Goal: Task Accomplishment & Management: Manage account settings

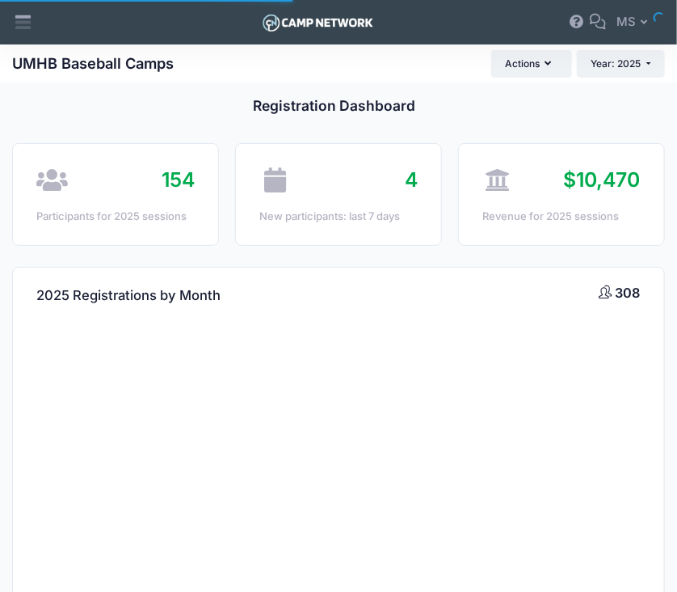
select select
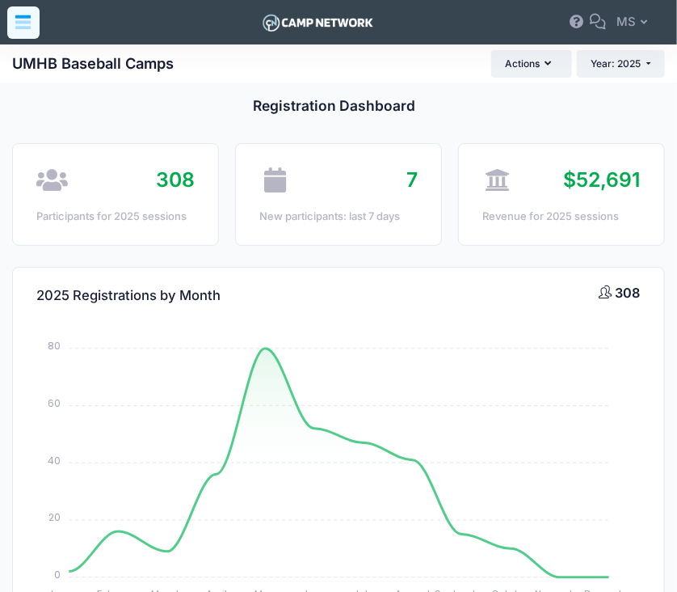
click at [29, 22] on icon at bounding box center [22, 25] width 15 height 8
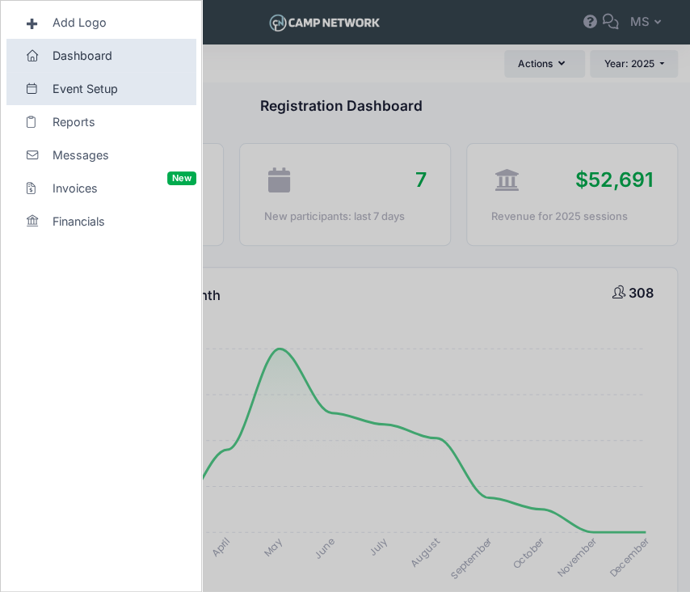
click at [91, 95] on span "Event Setup" at bounding box center [109, 88] width 112 height 17
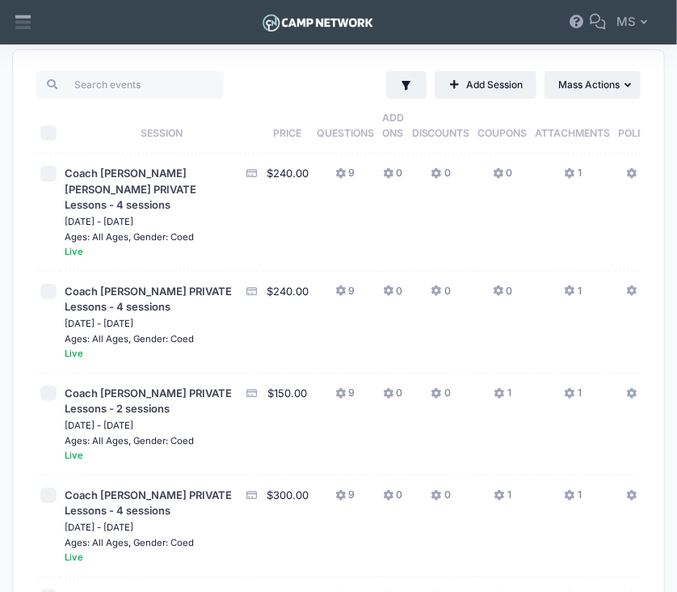
scroll to position [91, 0]
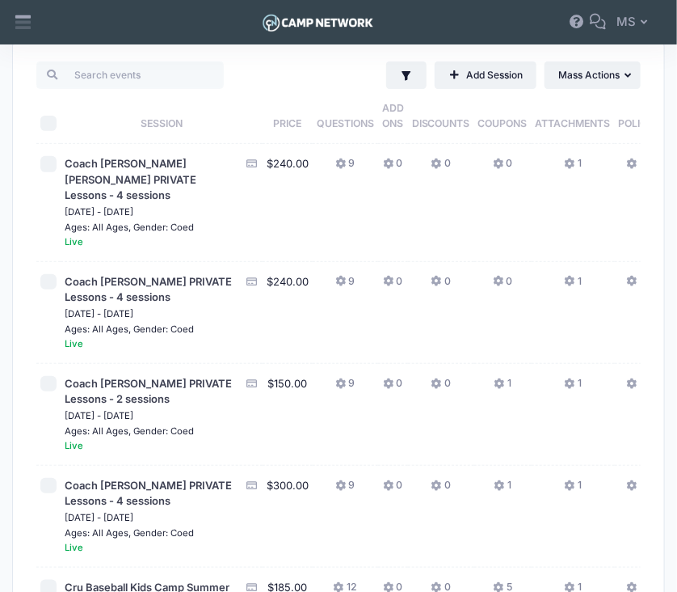
click at [335, 384] on icon at bounding box center [341, 384] width 13 height 0
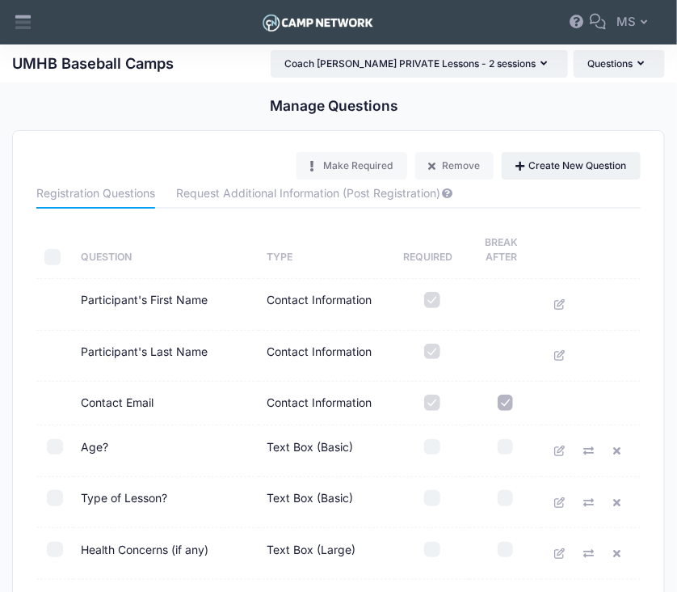
click at [200, 148] on div "Make Required Remove Create New Question Registration Questions Request Additio…" at bounding box center [339, 497] width 652 height 733
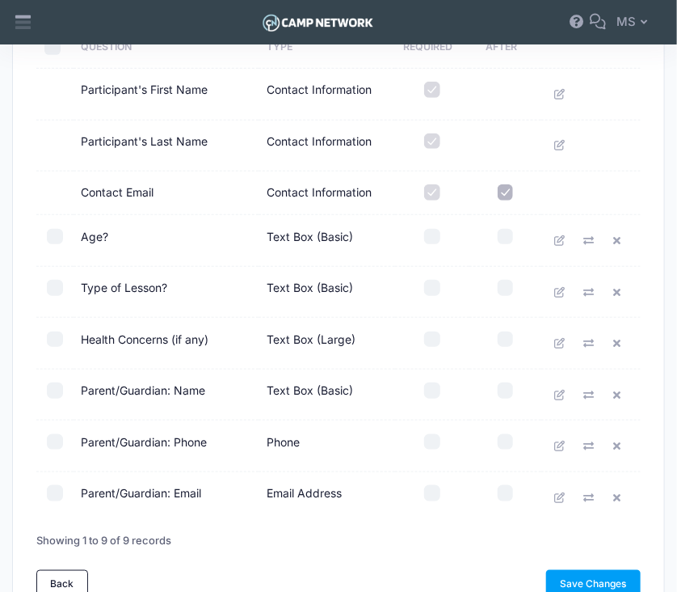
scroll to position [223, 0]
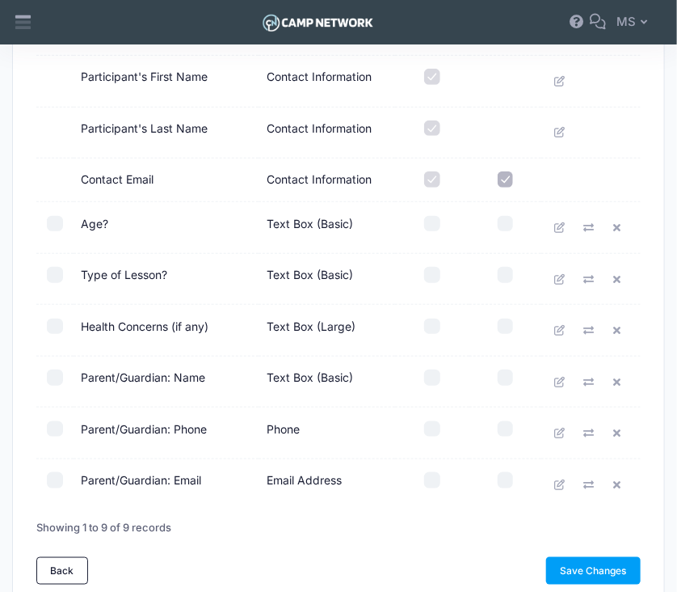
click at [49, 119] on td at bounding box center [54, 134] width 37 height 52
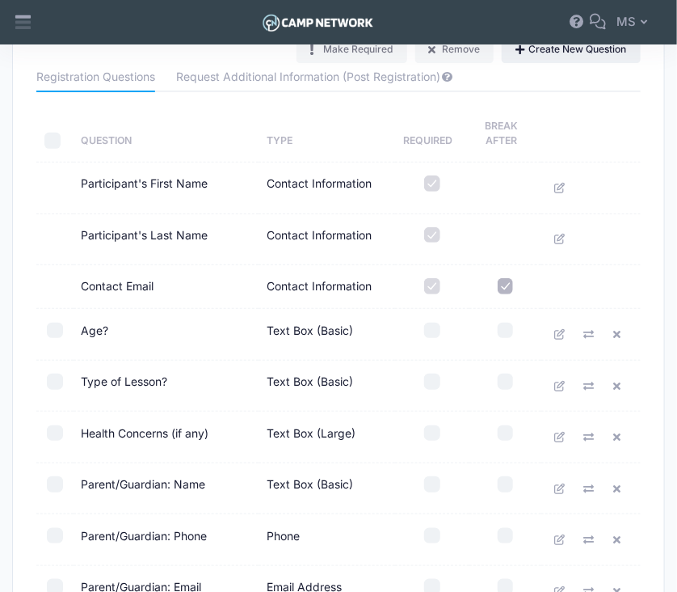
scroll to position [108, 0]
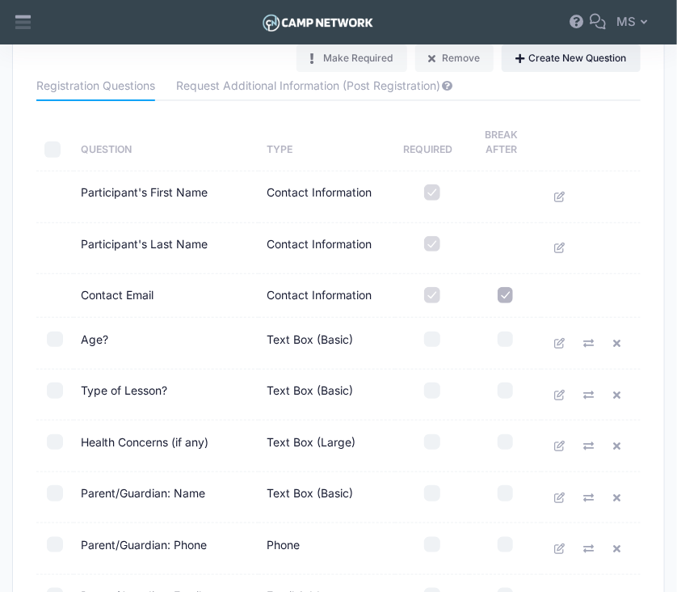
click at [46, 204] on td at bounding box center [54, 197] width 37 height 52
click at [200, 115] on th "Question" at bounding box center [166, 142] width 185 height 57
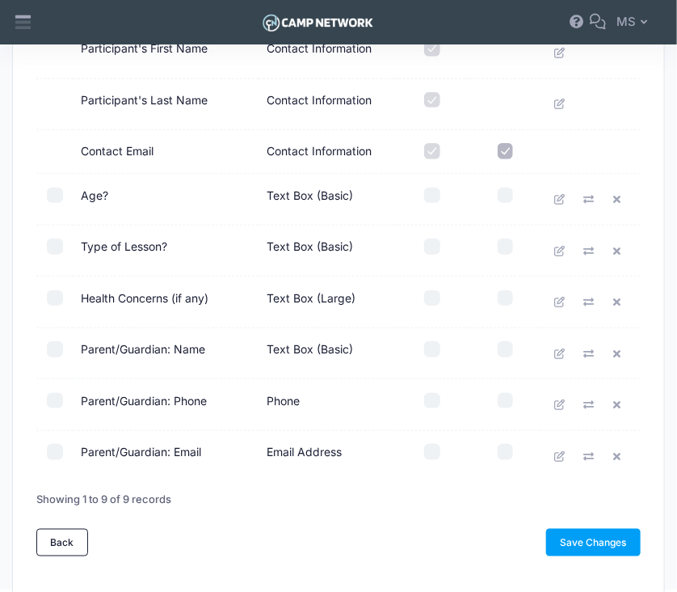
scroll to position [249, 0]
